Goal: Information Seeking & Learning: Learn about a topic

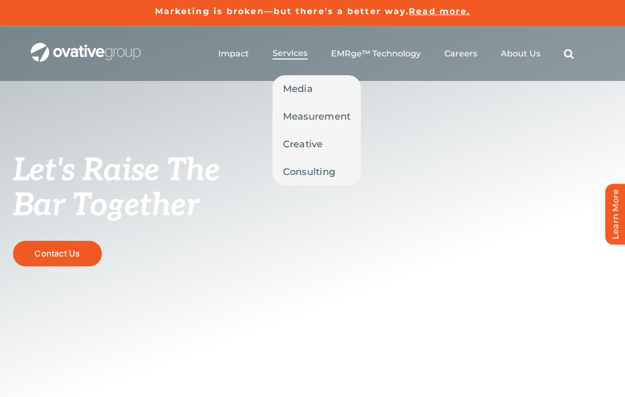
click at [293, 52] on span "Services" at bounding box center [289, 53] width 35 height 10
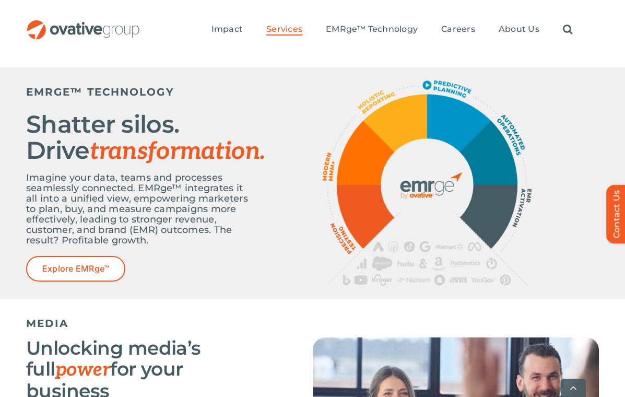
scroll to position [402, 0]
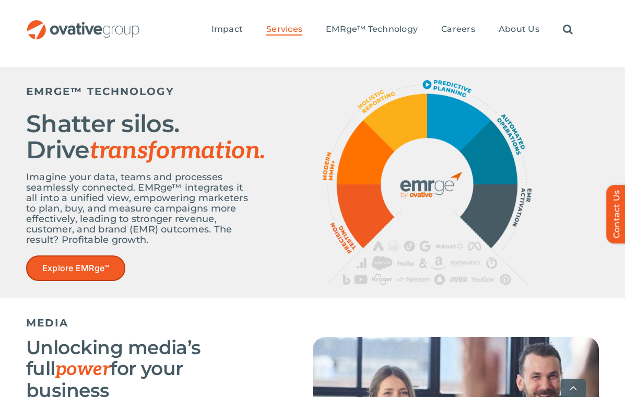
click at [88, 270] on span "Explore EMRge™" at bounding box center [75, 268] width 67 height 10
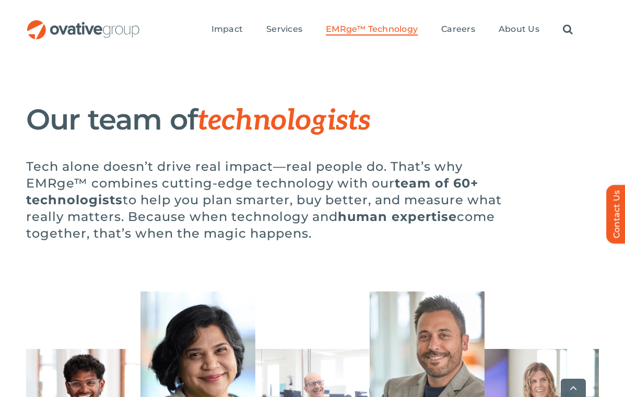
scroll to position [2831, 0]
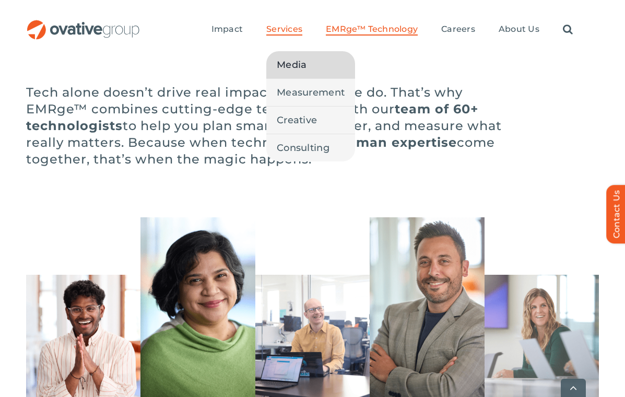
click at [293, 57] on link "Media" at bounding box center [310, 64] width 89 height 27
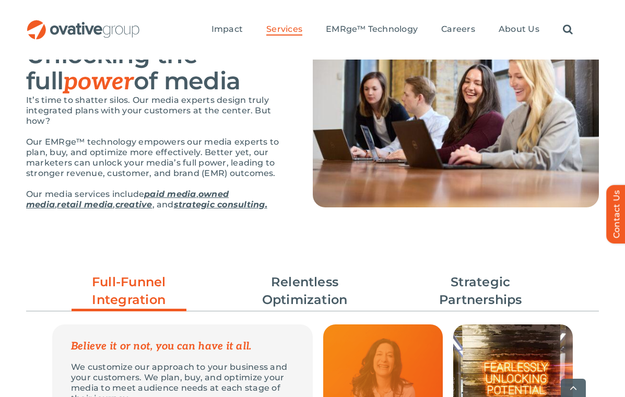
scroll to position [133, 0]
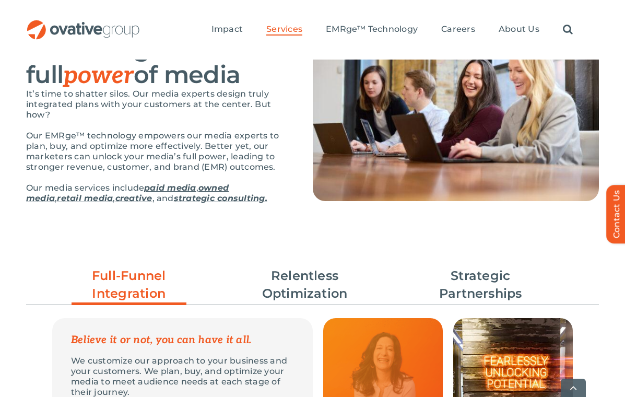
click at [180, 188] on link "paid media" at bounding box center [170, 188] width 52 height 10
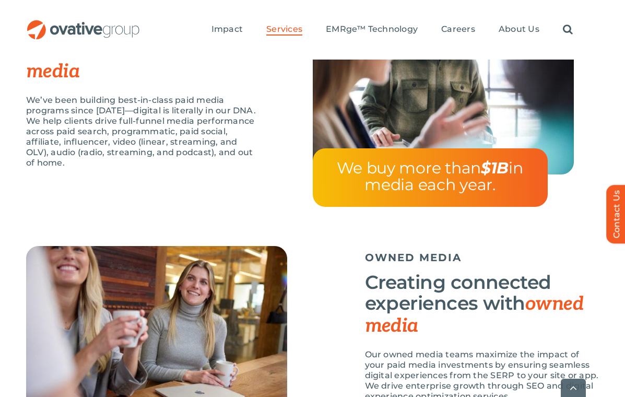
scroll to position [938, 0]
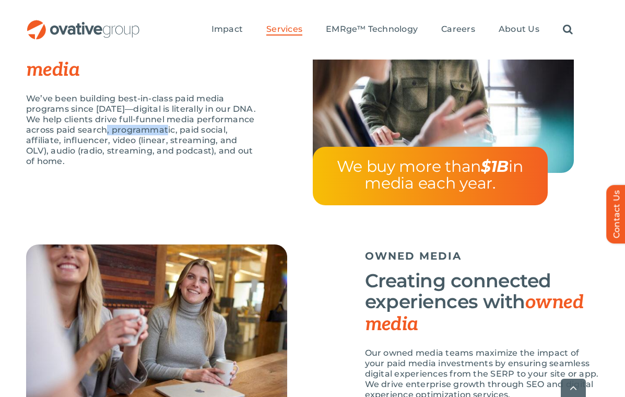
drag, startPoint x: 111, startPoint y: 132, endPoint x: 172, endPoint y: 132, distance: 61.1
click at [172, 132] on p "We’ve been building best-in-class paid media programs since 2009—digital is lit…" at bounding box center [143, 129] width 234 height 73
copy p "programmatic"
